Goal: Task Accomplishment & Management: Use online tool/utility

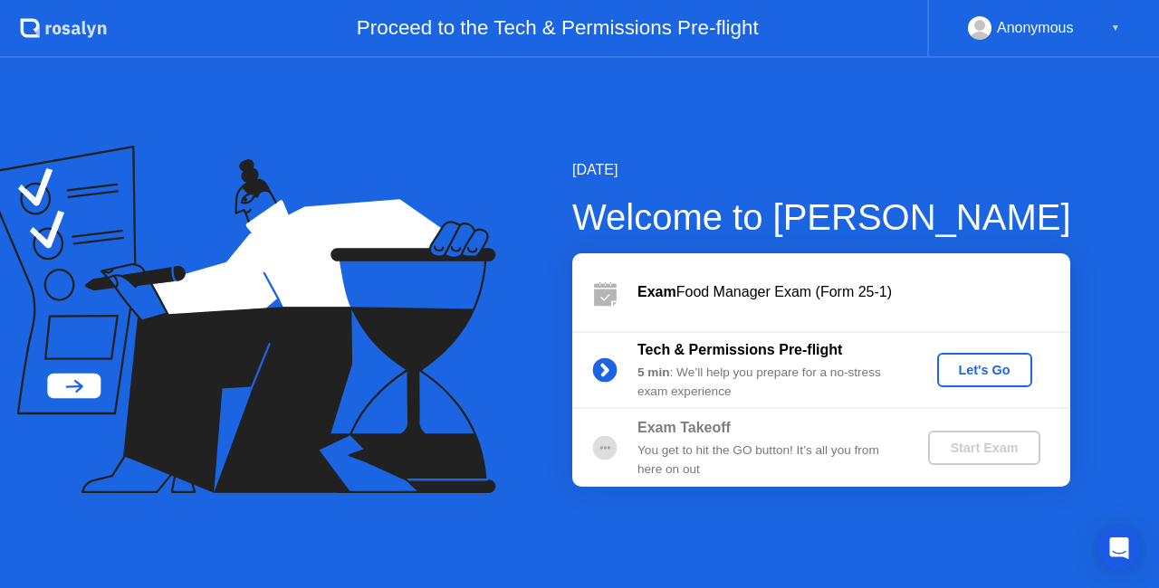
click at [984, 370] on div "Let's Go" at bounding box center [984, 370] width 81 height 14
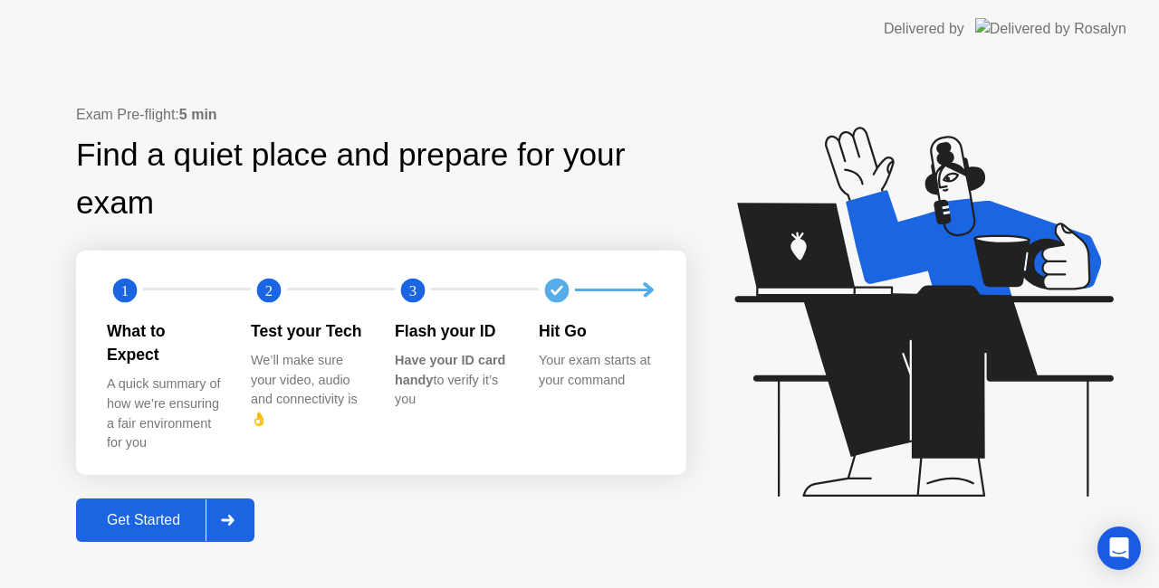
click at [127, 517] on div "Get Started" at bounding box center [143, 520] width 124 height 16
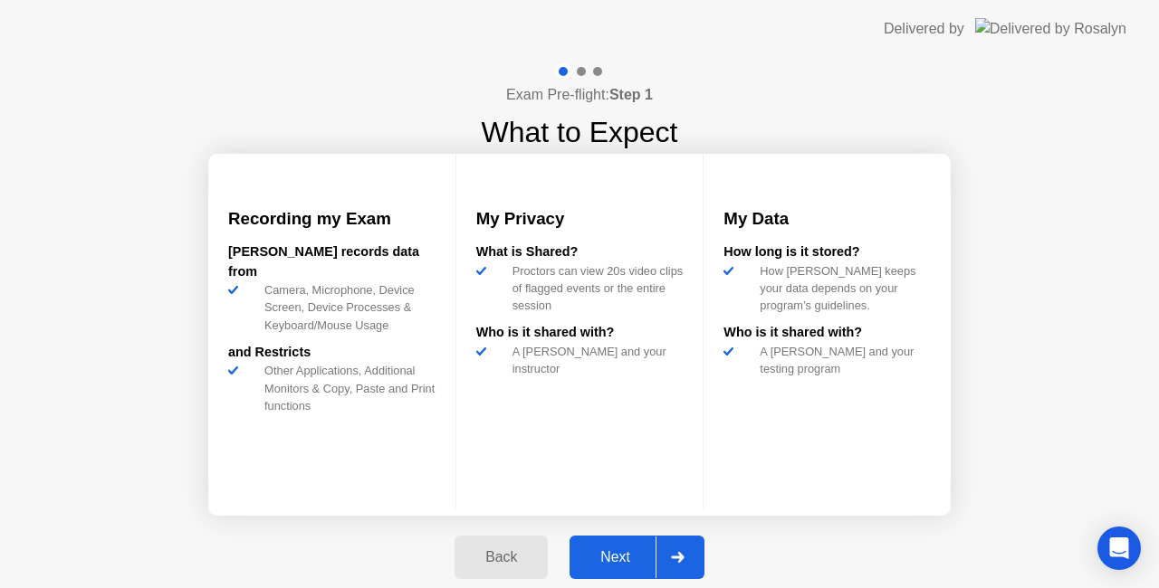
click at [622, 569] on button "Next" at bounding box center [636, 557] width 135 height 43
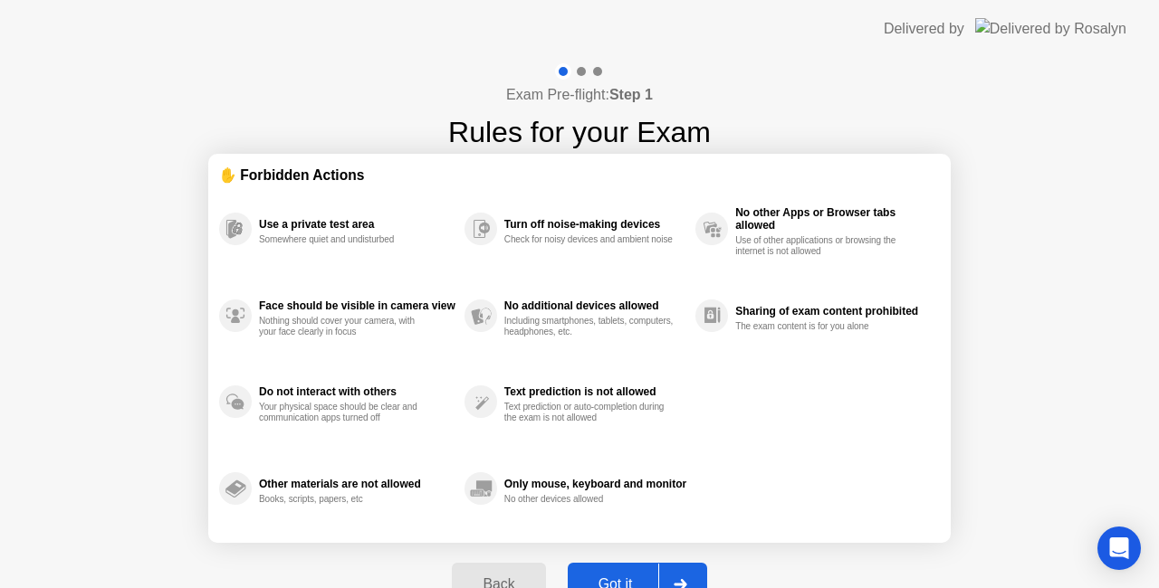
click at [623, 572] on button "Got it" at bounding box center [637, 584] width 139 height 43
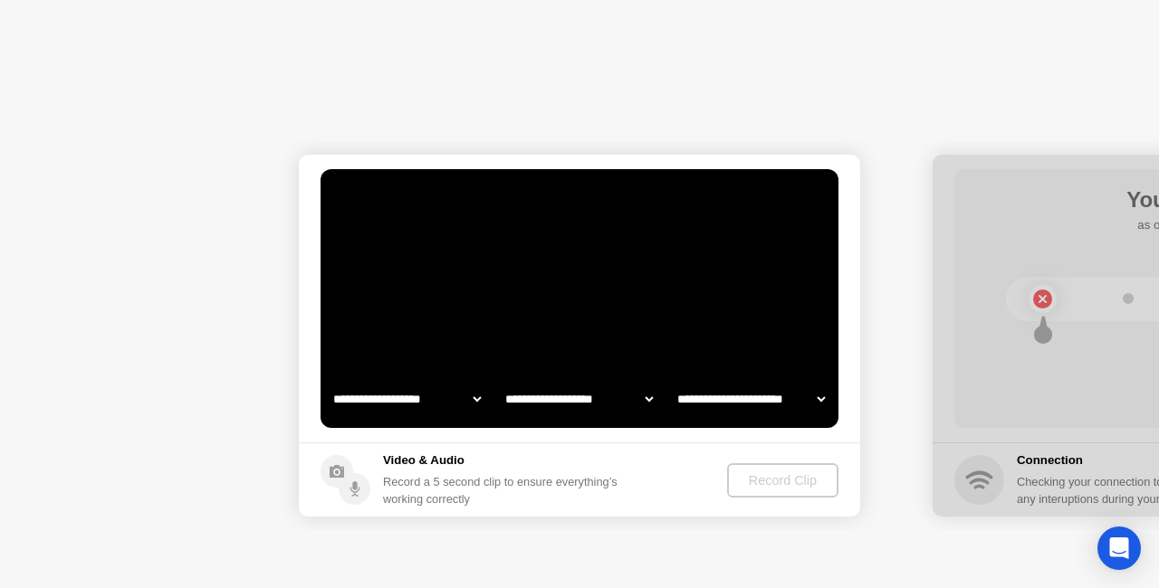
select select "**********"
select select "*******"
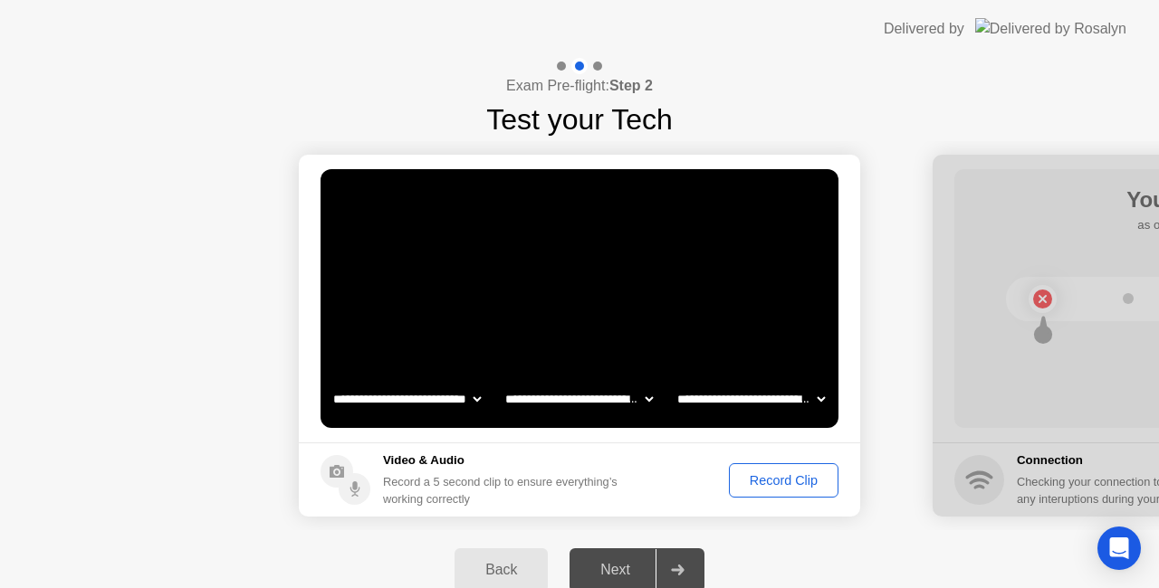
click at [783, 483] on div "Record Clip" at bounding box center [783, 480] width 97 height 14
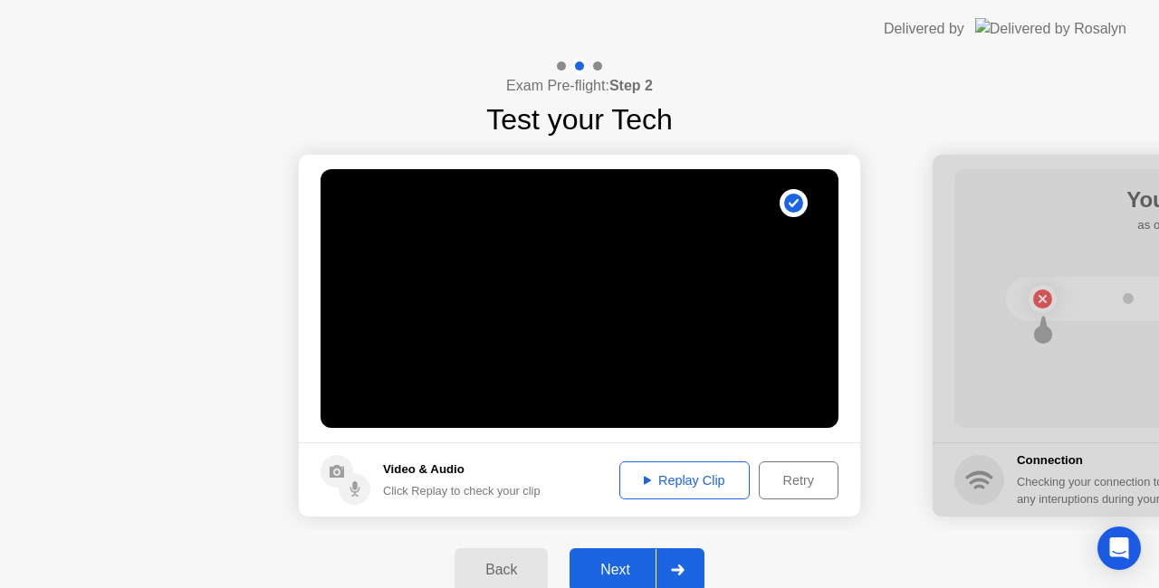
click at [607, 566] on div "Next" at bounding box center [615, 570] width 81 height 16
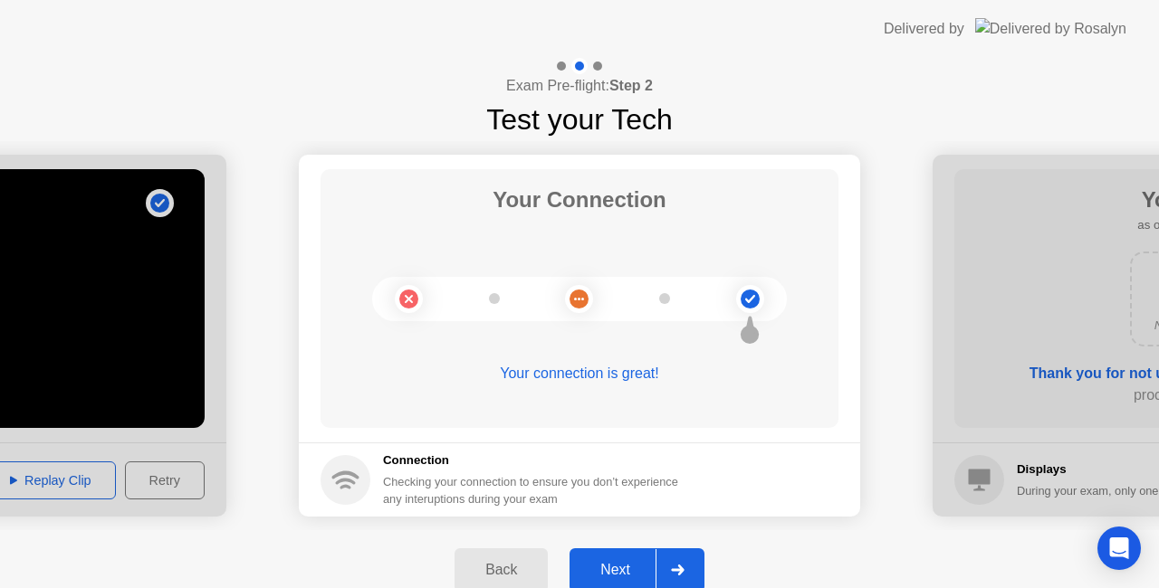
click at [612, 567] on div "Next" at bounding box center [615, 570] width 81 height 16
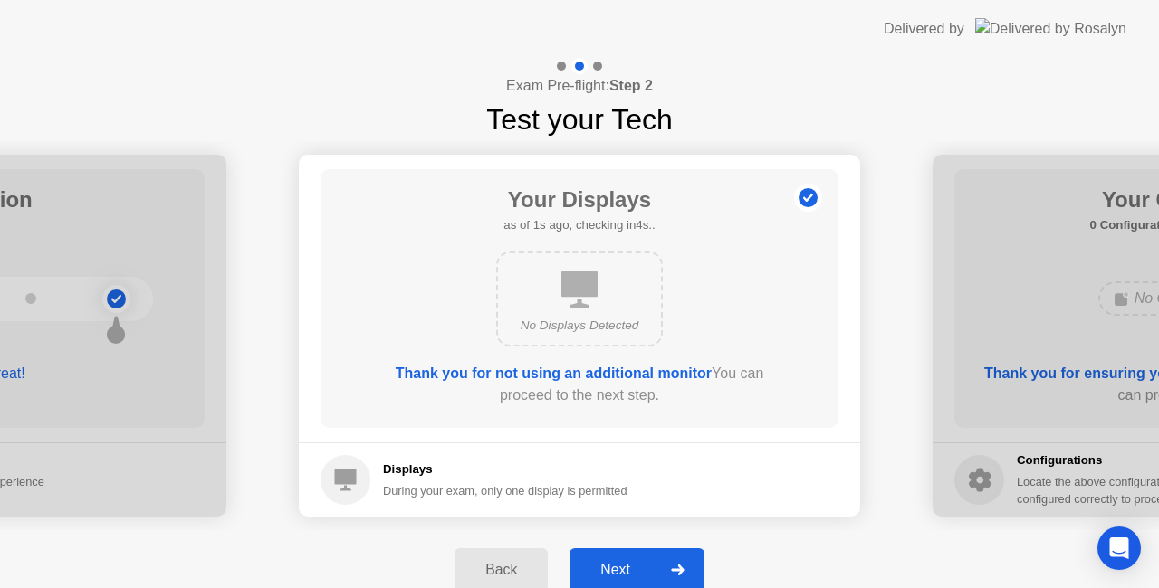
click at [612, 567] on div "Next" at bounding box center [615, 570] width 81 height 16
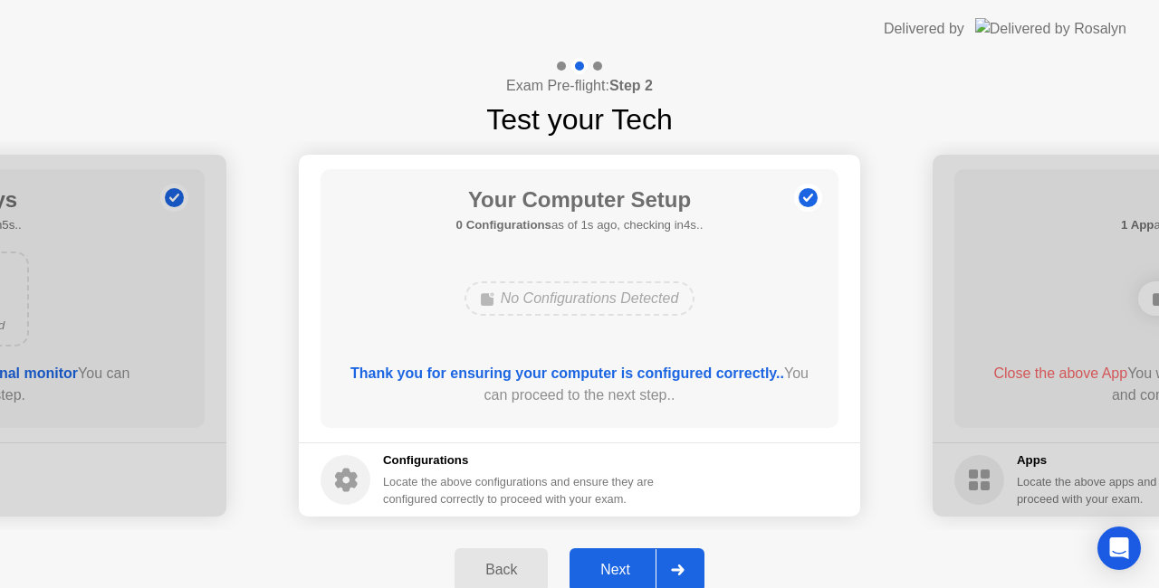
click at [612, 567] on div "Next" at bounding box center [615, 570] width 81 height 16
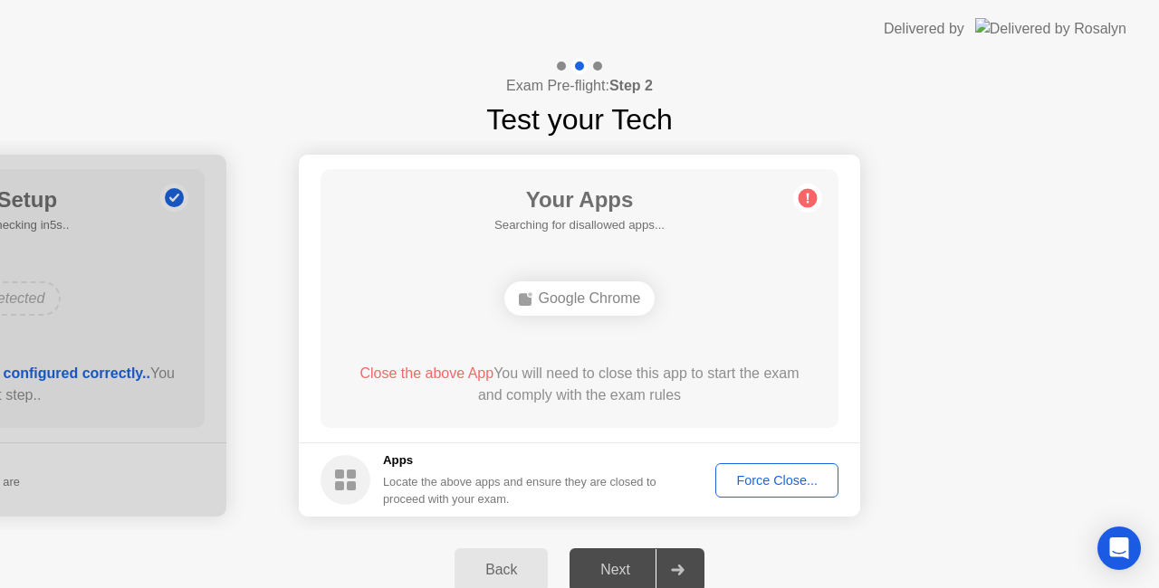
click at [780, 482] on div "Force Close..." at bounding box center [777, 480] width 110 height 14
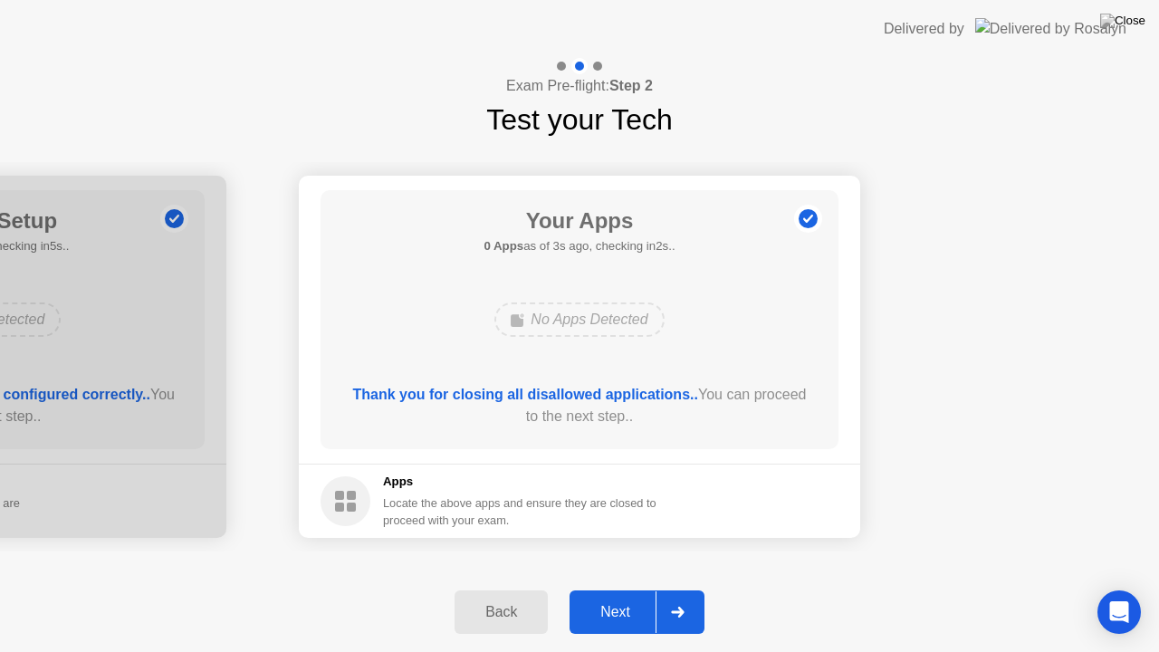
click at [617, 588] on div "Next" at bounding box center [615, 612] width 81 height 16
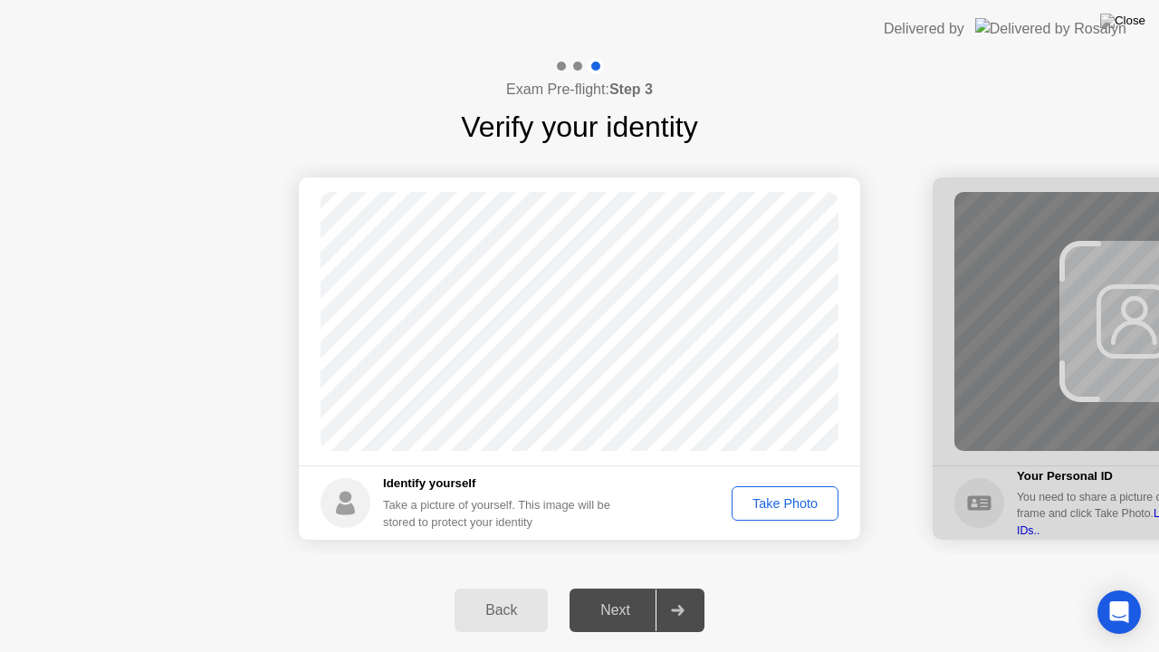
click at [795, 501] on div "Take Photo" at bounding box center [785, 503] width 94 height 14
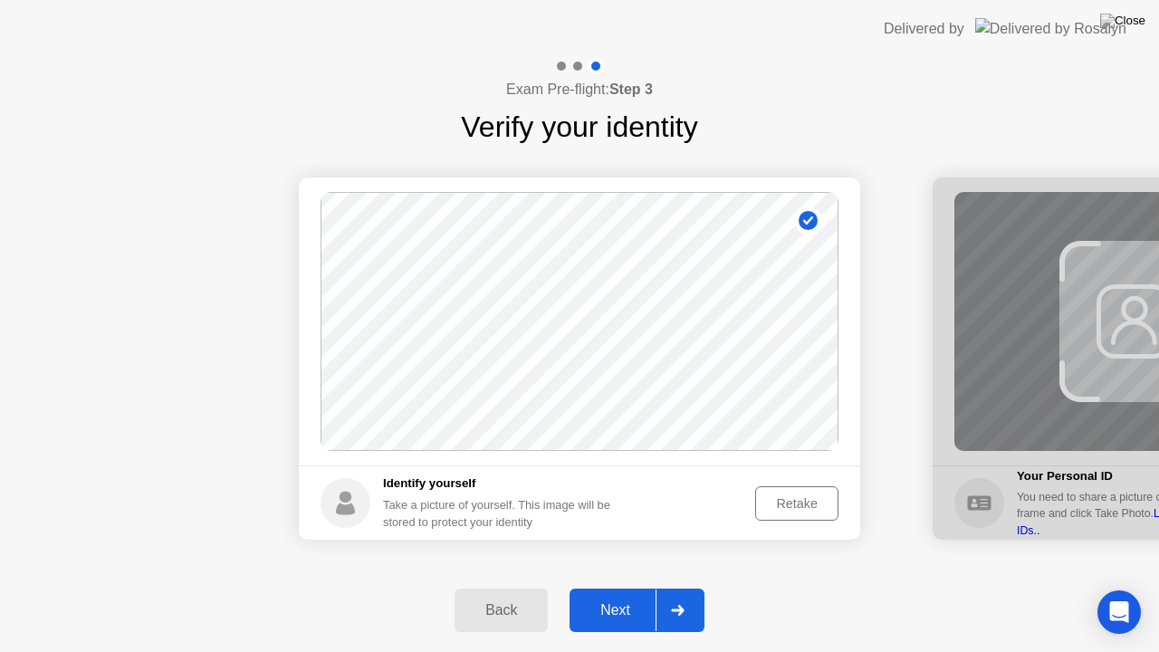
click at [798, 498] on div "Retake" at bounding box center [796, 503] width 71 height 14
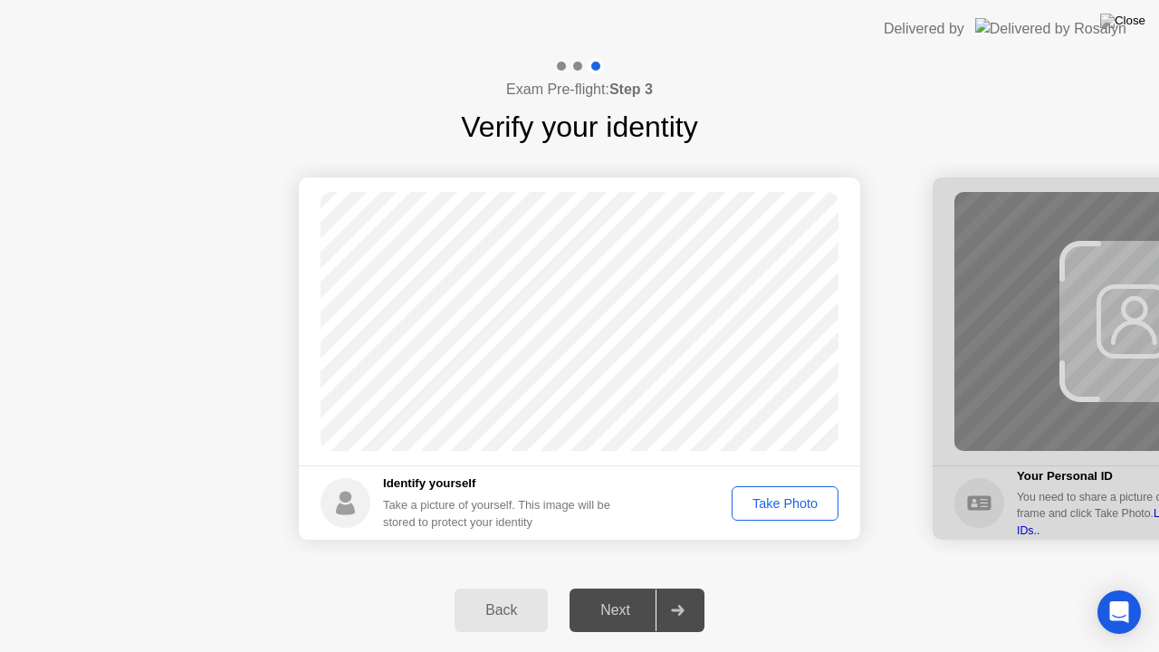
click at [765, 509] on div "Take Photo" at bounding box center [785, 503] width 94 height 14
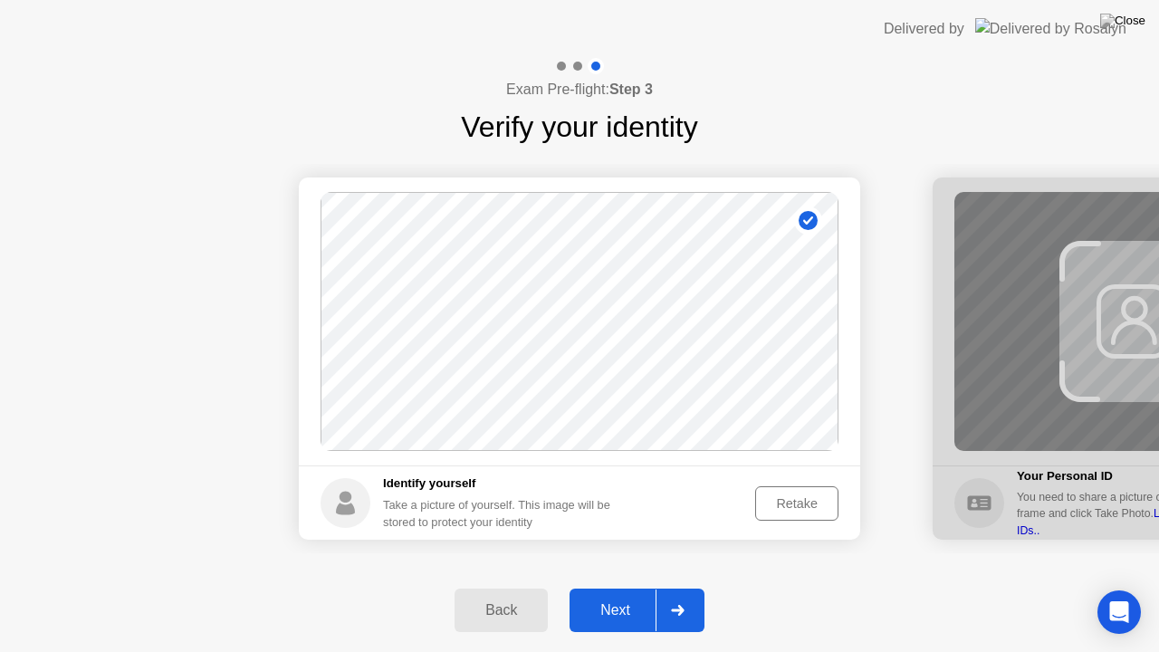
click at [613, 588] on div "Next" at bounding box center [615, 610] width 81 height 16
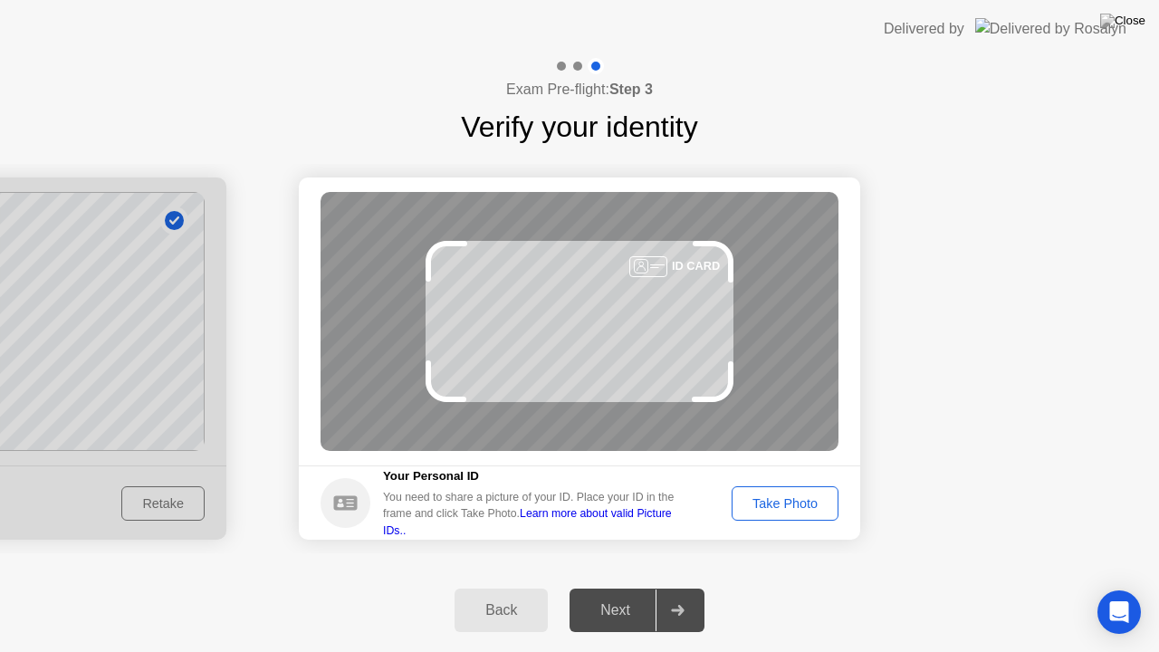
click at [793, 504] on div "Take Photo" at bounding box center [785, 503] width 94 height 14
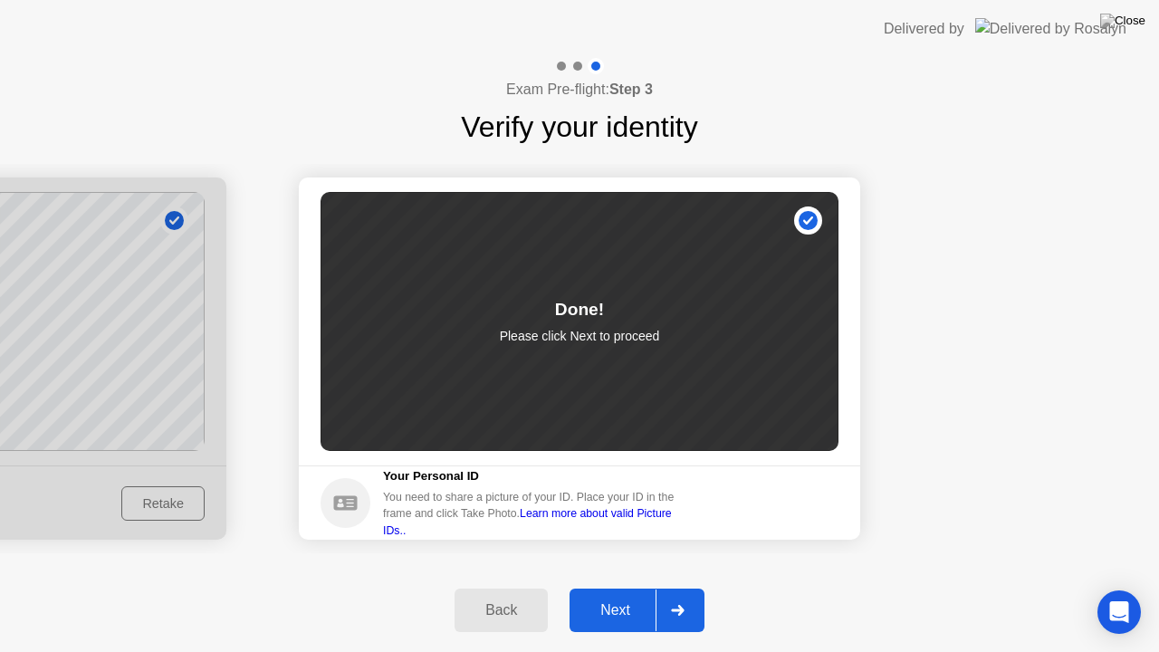
click at [618, 588] on div "Next" at bounding box center [615, 610] width 81 height 16
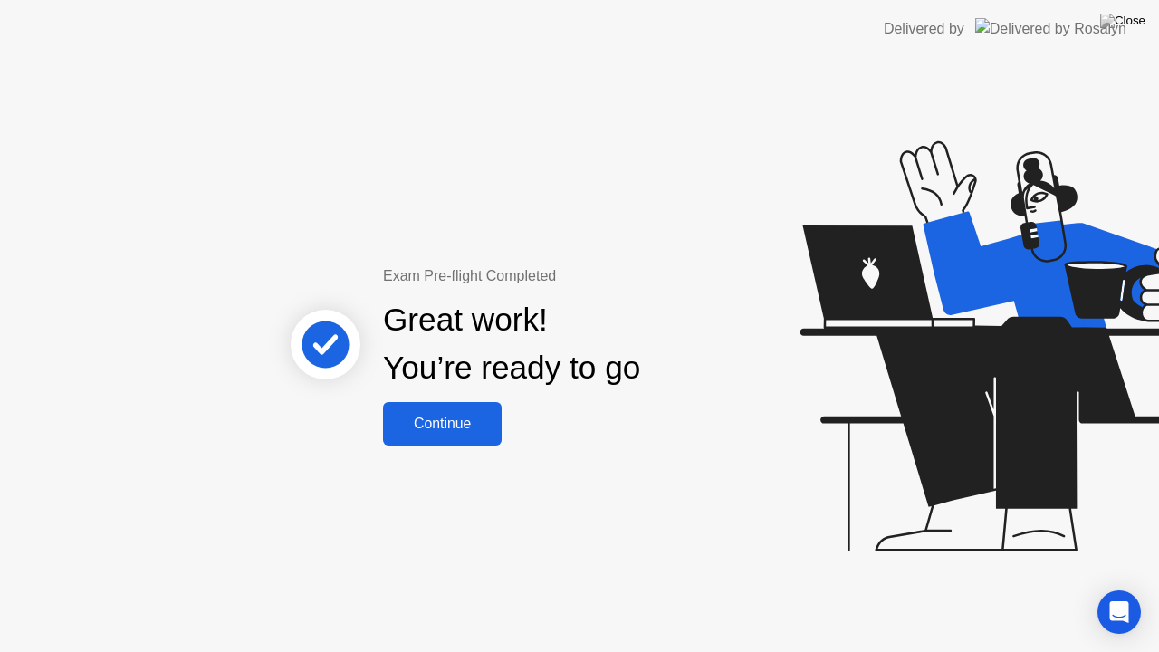
click at [468, 416] on div "Continue" at bounding box center [442, 424] width 108 height 16
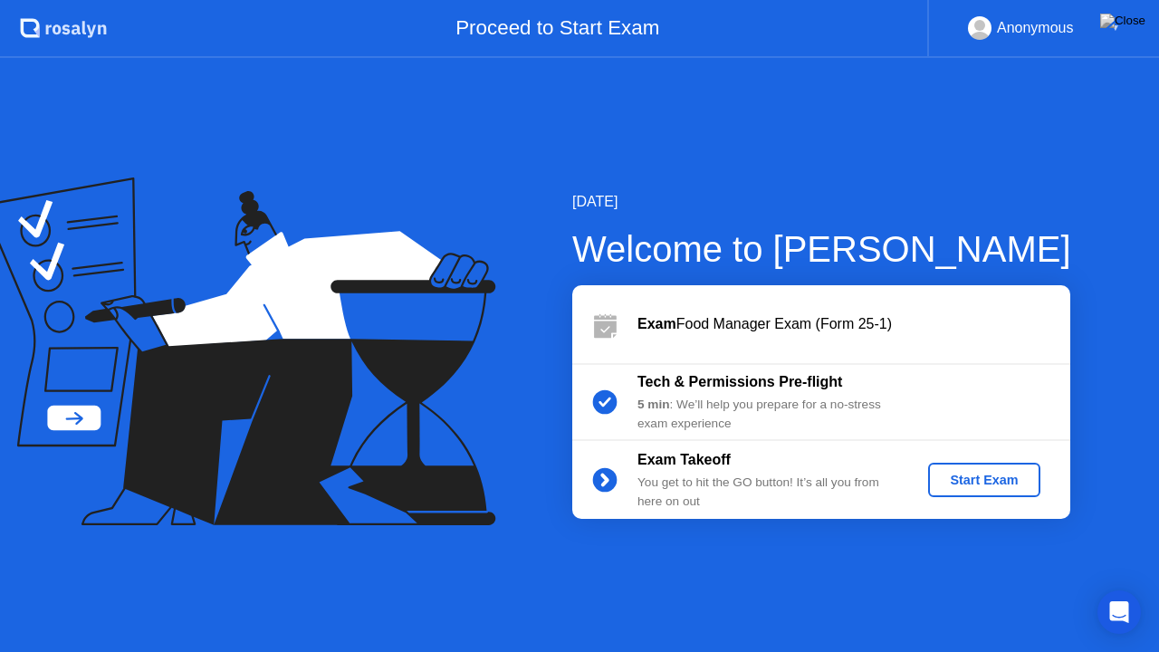
click at [993, 473] on div "Start Exam" at bounding box center [983, 480] width 97 height 14
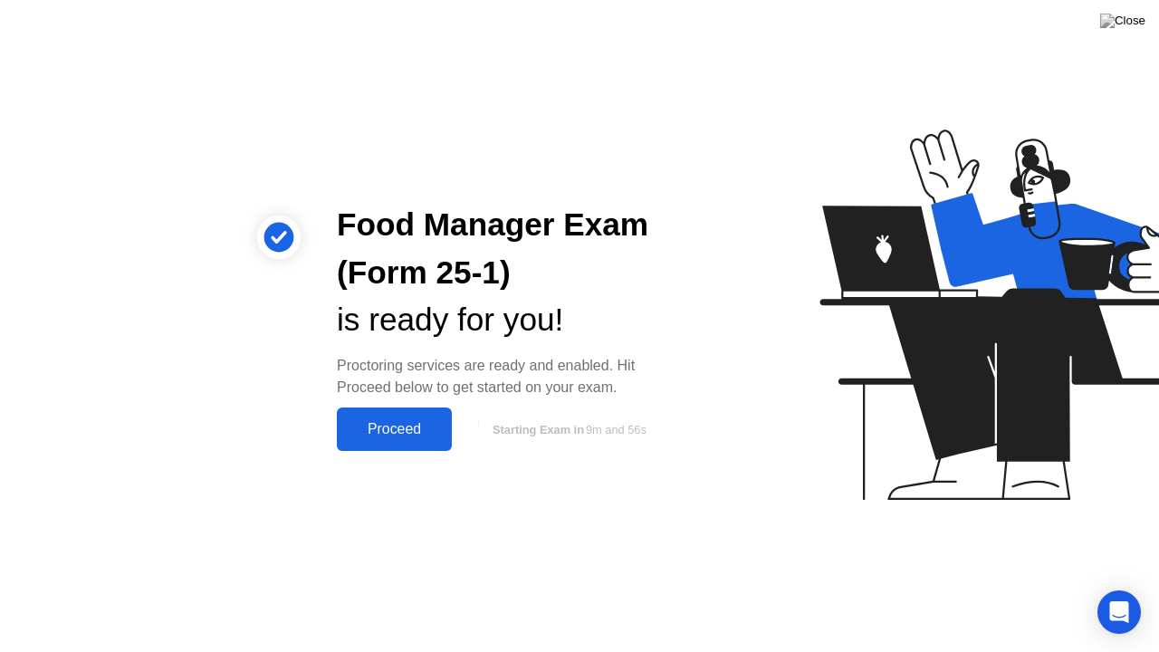
click at [378, 417] on button "Proceed" at bounding box center [394, 428] width 115 height 43
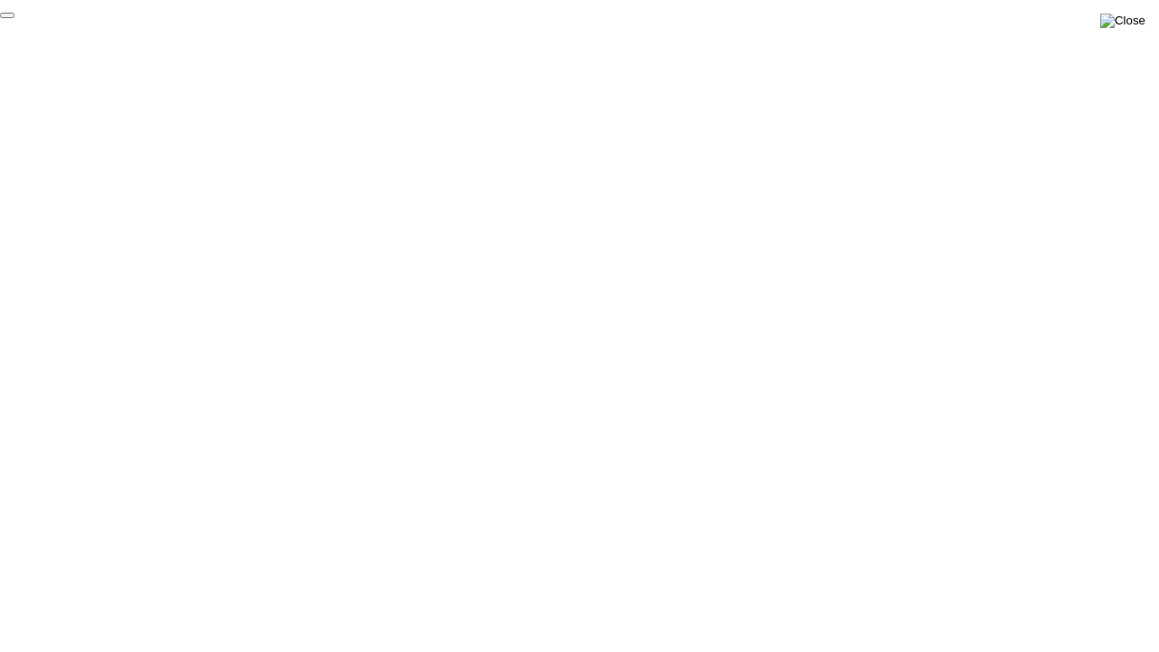
click at [1133, 19] on img at bounding box center [1122, 21] width 45 height 14
